Goal: Understand process/instructions: Learn how to perform a task or action

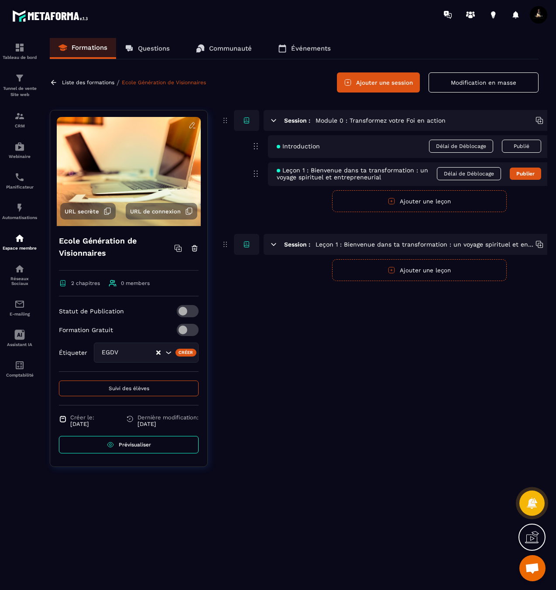
scroll to position [96, 0]
click at [24, 312] on div "E-mailing" at bounding box center [19, 307] width 35 height 17
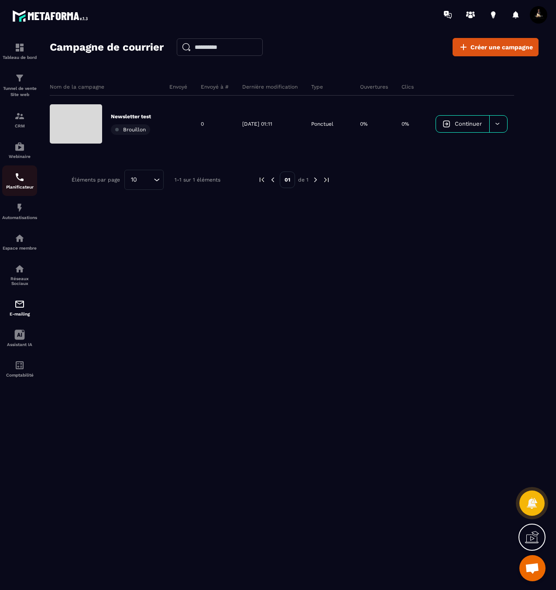
click at [22, 177] on img at bounding box center [19, 177] width 10 height 10
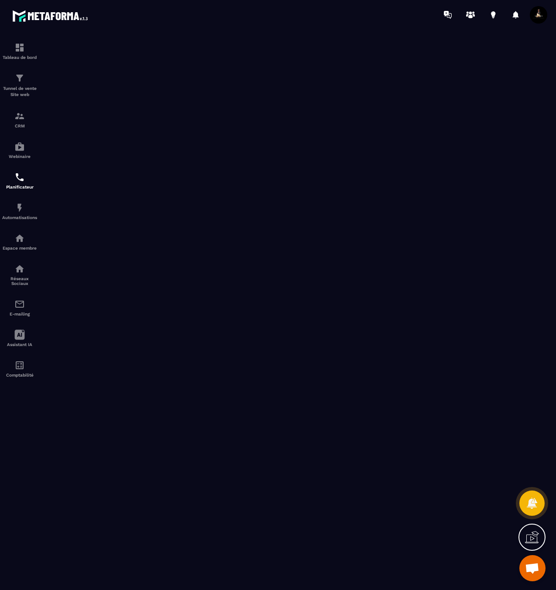
click at [538, 567] on span "Ouvrir le chat" at bounding box center [532, 569] width 14 height 12
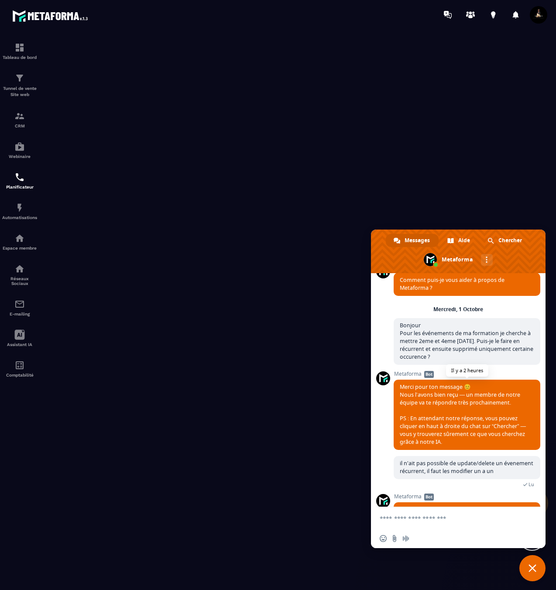
scroll to position [96, 0]
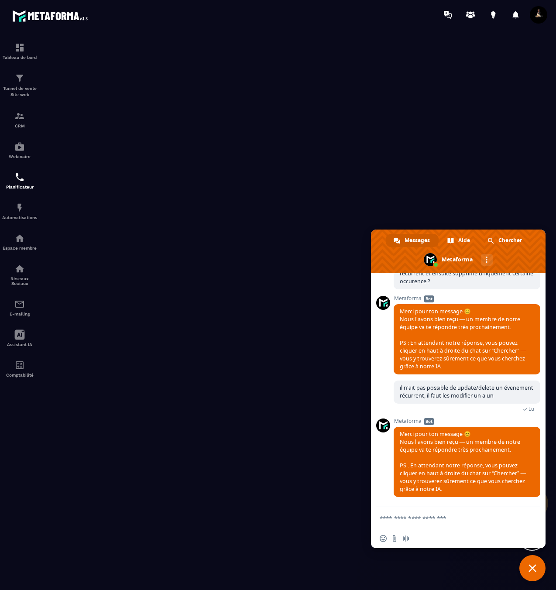
click at [441, 516] on textarea "Entrez votre message..." at bounding box center [448, 518] width 138 height 8
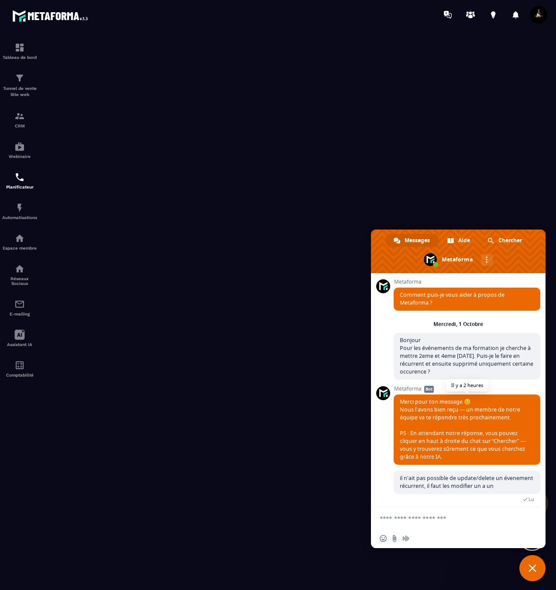
scroll to position [0, 0]
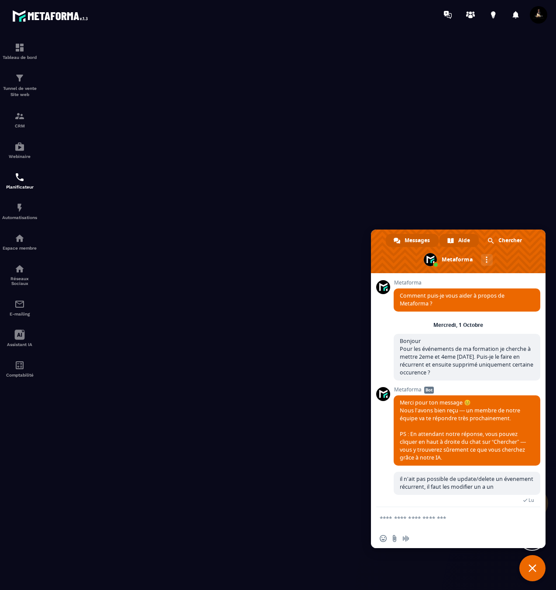
click at [455, 242] on div "Aide" at bounding box center [458, 240] width 39 height 13
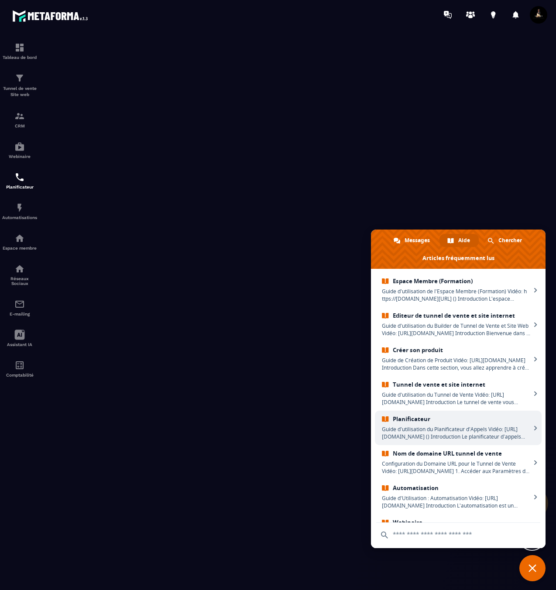
scroll to position [9, 0]
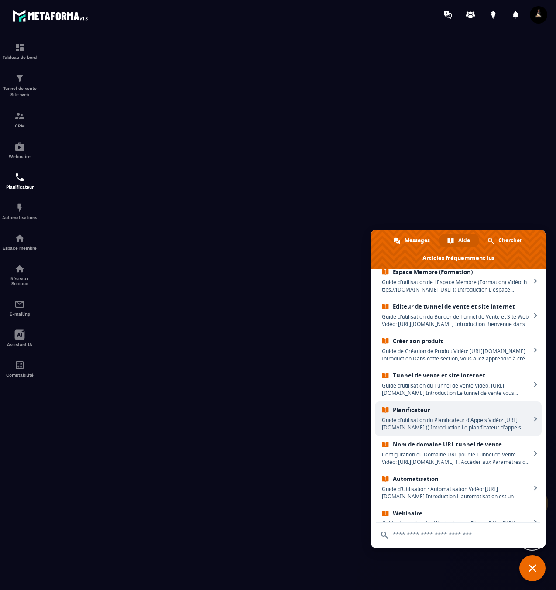
click at [482, 429] on span "Guide d'utilisation du Planificateur d'Appels Vidéo: [URL][DOMAIN_NAME] () Intr…" at bounding box center [456, 423] width 149 height 15
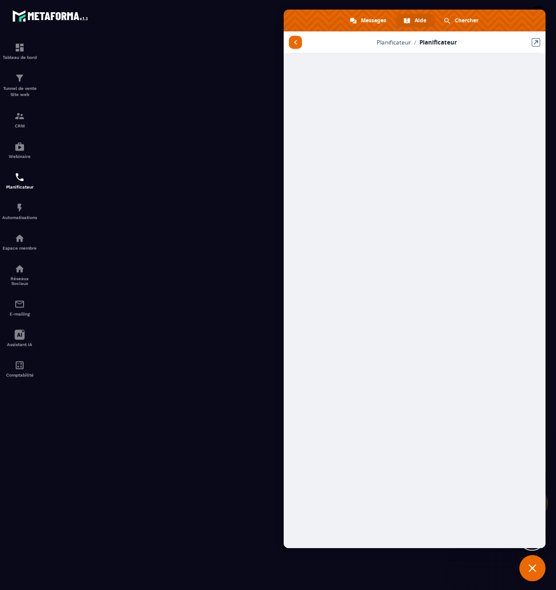
click at [532, 568] on span "Fermer le chat" at bounding box center [532, 568] width 8 height 8
